Goal: Task Accomplishment & Management: Manage account settings

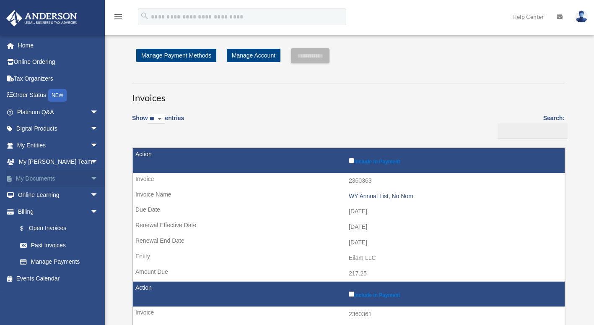
click at [44, 179] on link "My Documents arrow_drop_down" at bounding box center [58, 178] width 105 height 17
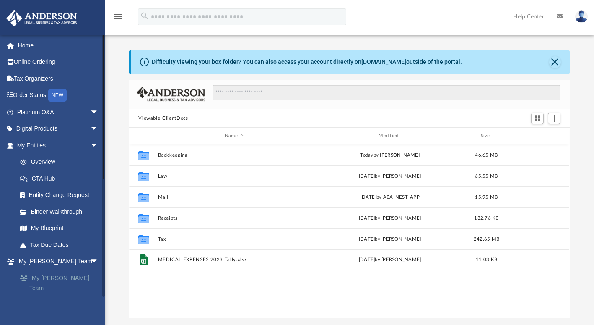
scroll to position [184, 434]
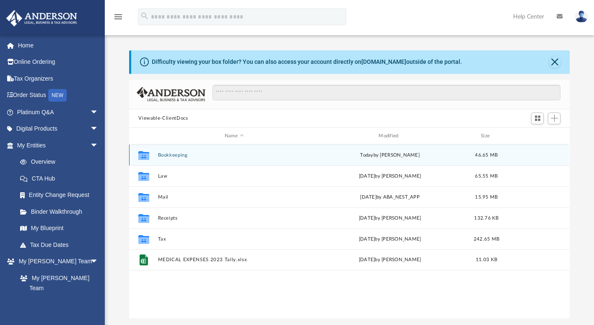
click at [151, 156] on icon "Collaborated Folder" at bounding box center [143, 154] width 13 height 13
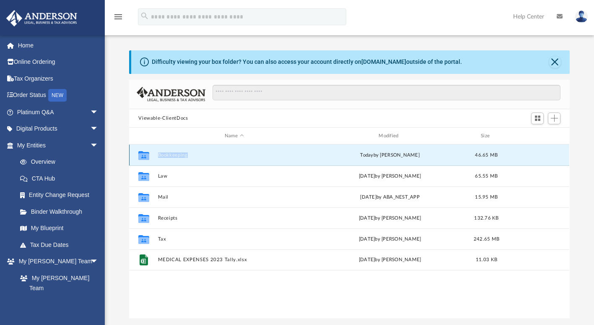
drag, startPoint x: 151, startPoint y: 156, endPoint x: 183, endPoint y: 155, distance: 32.3
click at [183, 155] on button "Bookkeeping" at bounding box center [234, 154] width 152 height 5
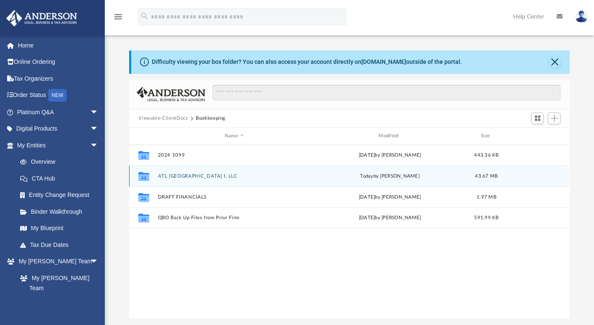
drag, startPoint x: 183, startPoint y: 155, endPoint x: 189, endPoint y: 176, distance: 21.4
click at [189, 176] on button "ATL [GEOGRAPHIC_DATA] I, LLC" at bounding box center [234, 175] width 152 height 5
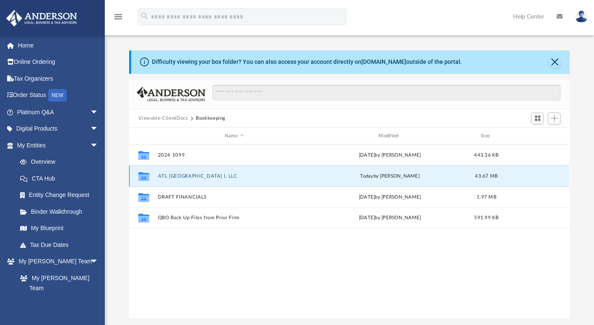
click at [189, 176] on button "ATL [GEOGRAPHIC_DATA] I, LLC" at bounding box center [234, 175] width 152 height 5
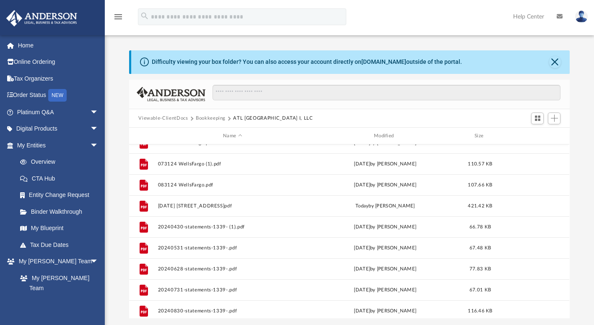
scroll to position [136, 0]
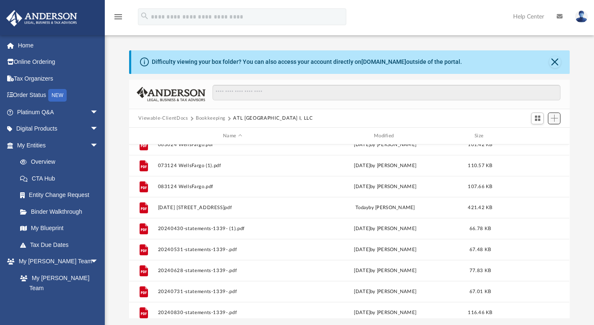
click at [552, 119] on span "Add" at bounding box center [554, 118] width 7 height 7
click at [539, 137] on li "Upload" at bounding box center [542, 134] width 27 height 9
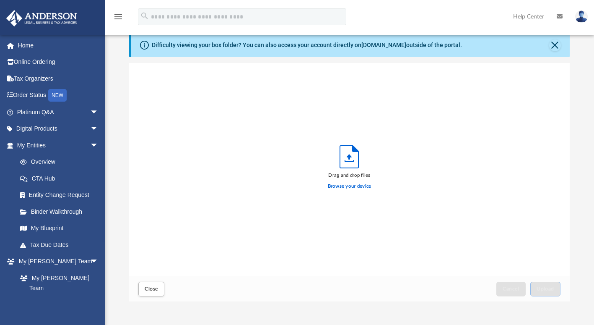
scroll to position [17, 0]
click at [357, 187] on label "Browse your device" at bounding box center [350, 186] width 44 height 8
click at [0, 0] on input "Browse your device" at bounding box center [0, 0] width 0 height 0
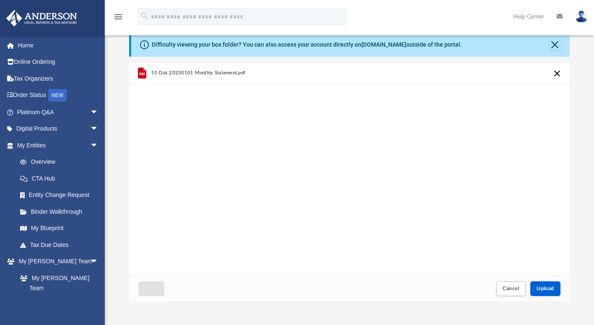
drag, startPoint x: 554, startPoint y: 281, endPoint x: 314, endPoint y: 182, distance: 259.2
click at [314, 182] on div "51 Oak 20250101 Monthly Statement.pdf" at bounding box center [349, 169] width 440 height 213
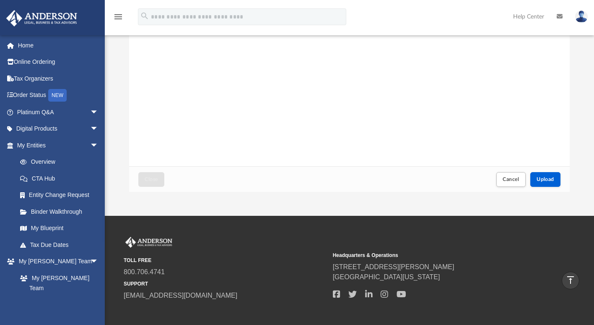
scroll to position [127, 0]
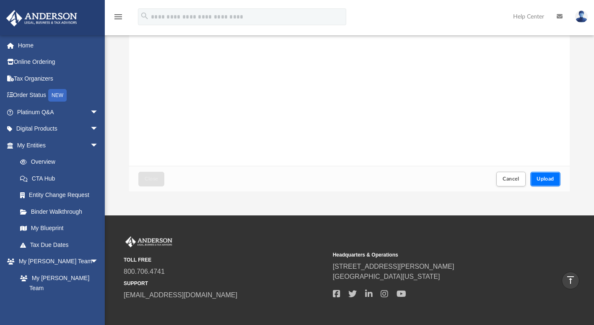
click at [543, 181] on span "Upload" at bounding box center [546, 178] width 18 height 5
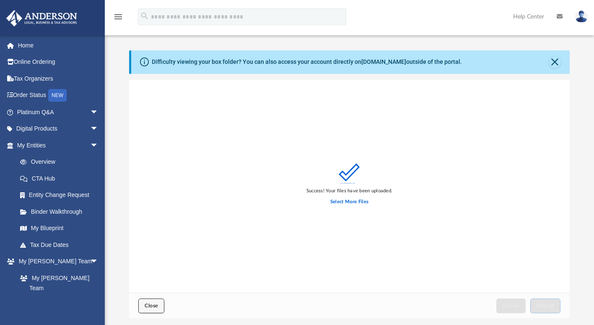
click at [154, 306] on span "Close" at bounding box center [151, 305] width 13 height 5
